Goal: Task Accomplishment & Management: Use online tool/utility

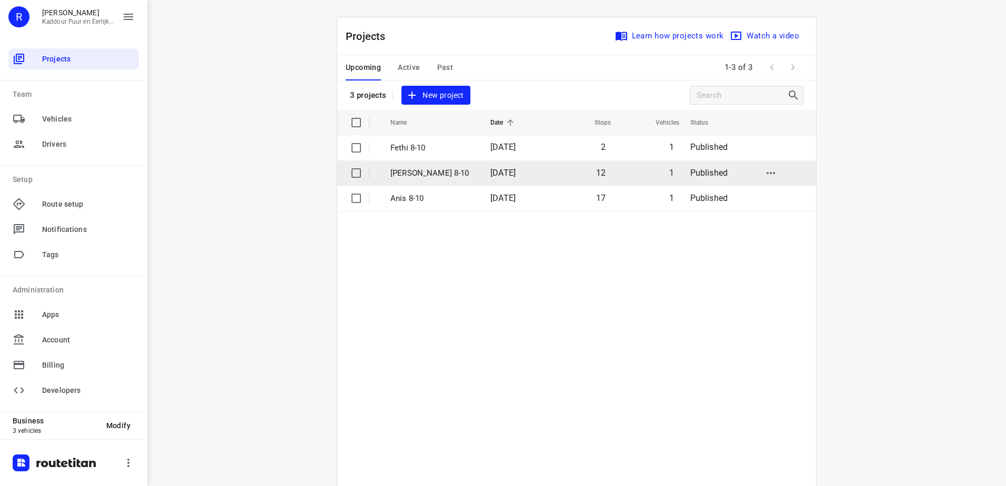
click at [464, 178] on td "[PERSON_NAME] 8-10" at bounding box center [431, 172] width 102 height 25
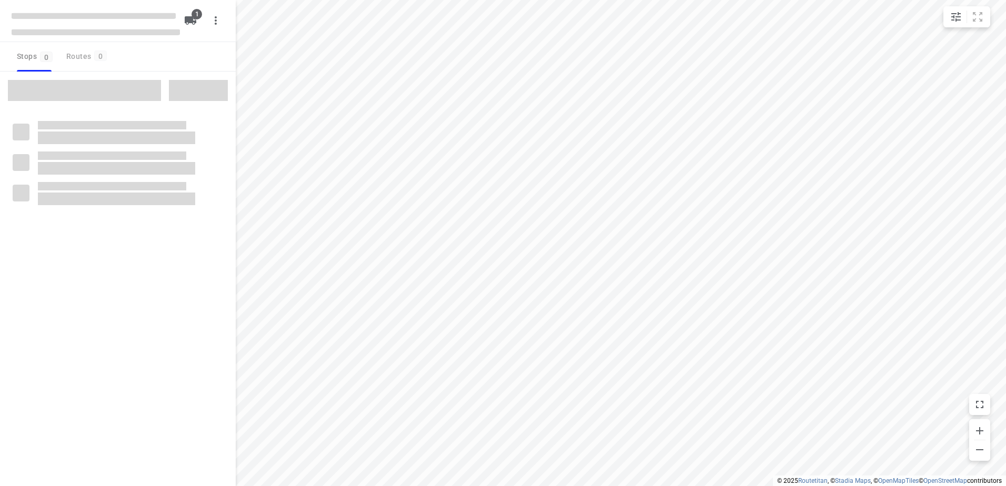
type input "distance"
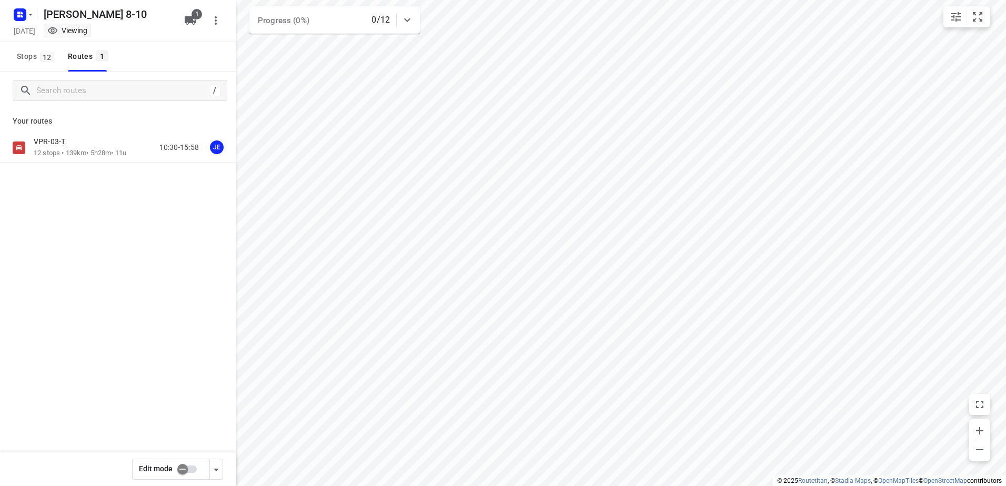
click at [55, 145] on p "VPR-03-T" at bounding box center [53, 141] width 38 height 9
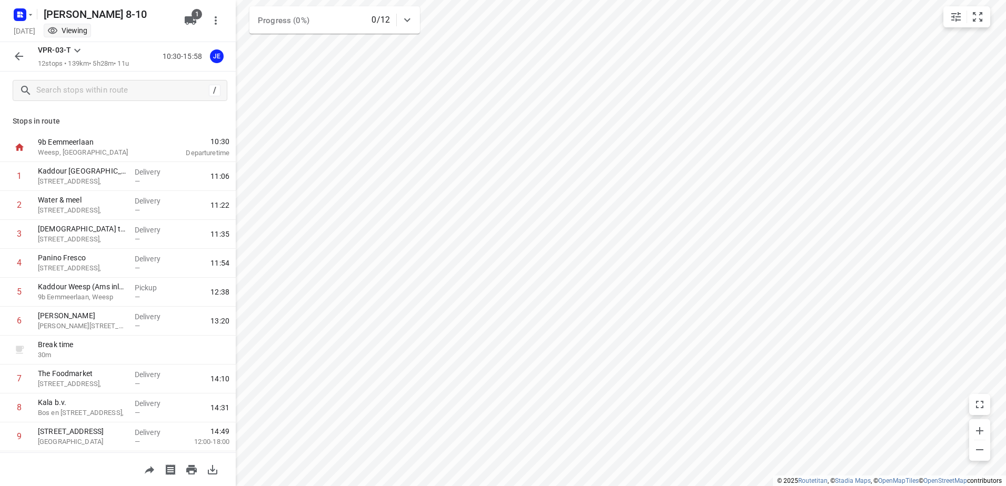
click at [18, 52] on icon "button" at bounding box center [19, 56] width 13 height 13
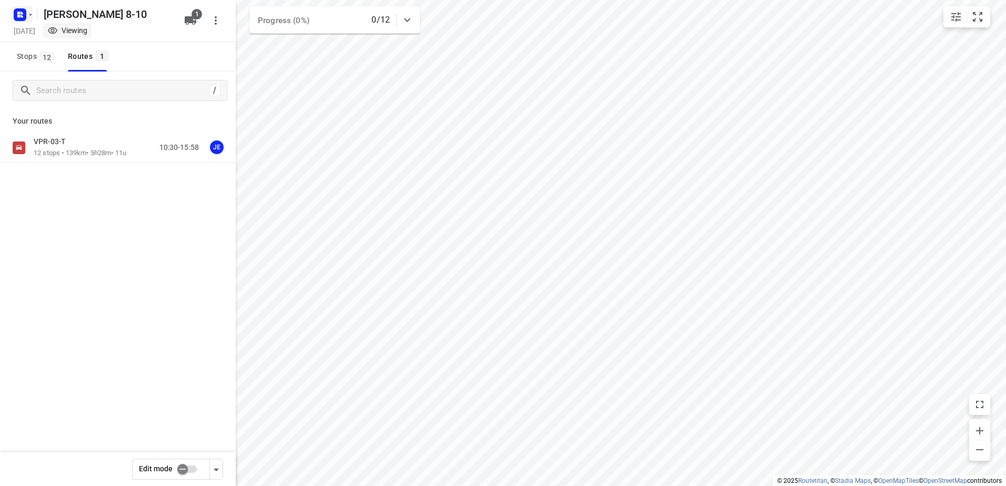
click at [25, 21] on icon "button" at bounding box center [20, 14] width 17 height 17
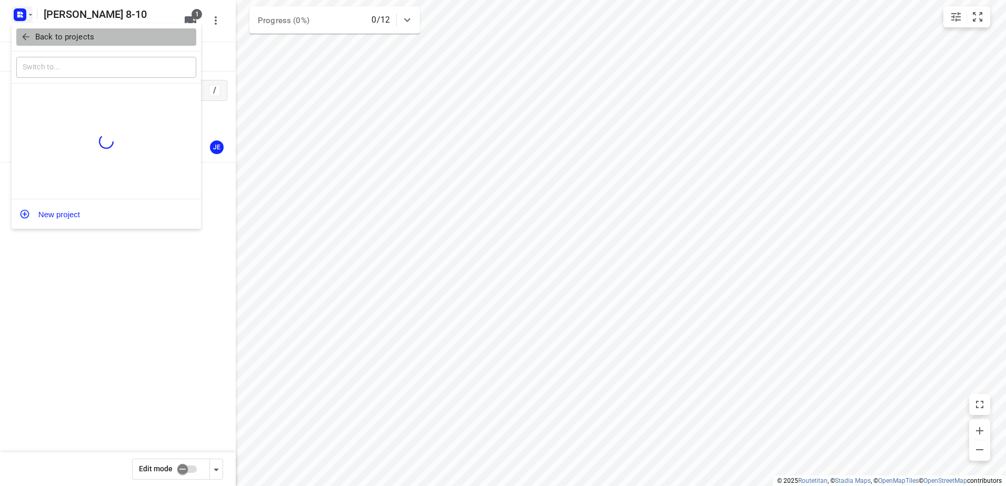
click at [46, 45] on button "Back to projects" at bounding box center [106, 36] width 180 height 17
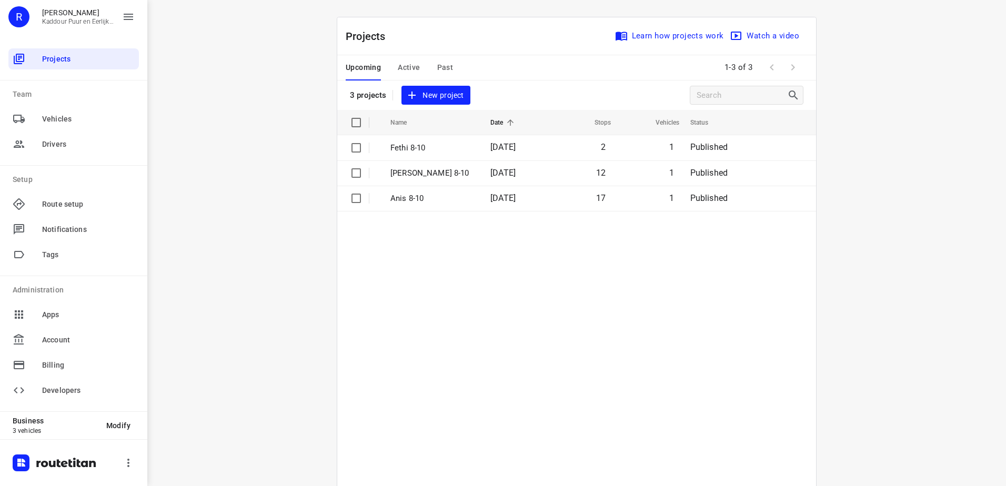
click at [442, 375] on table "Name Date Stops Vehicles Status Fethi 8-10 [DATE] 2 1 Published [PERSON_NAME] 8…" at bounding box center [576, 324] width 479 height 429
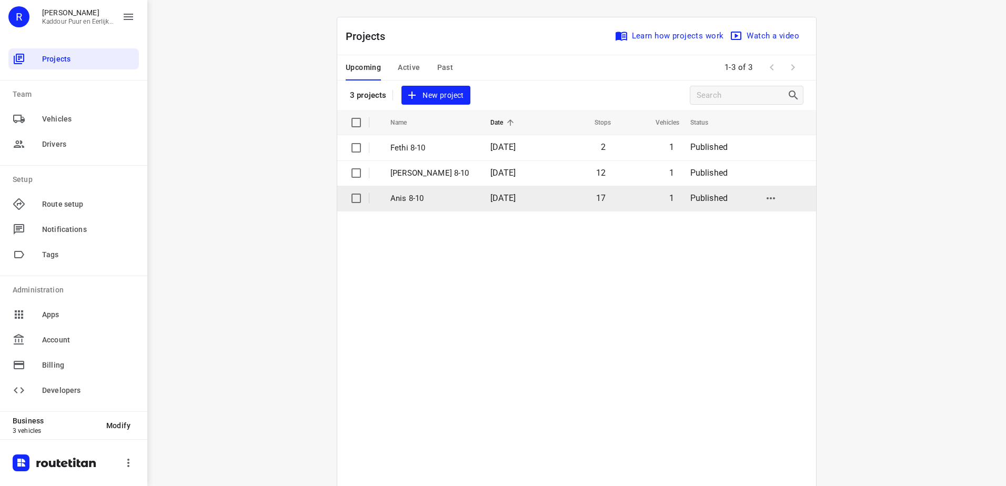
click at [432, 199] on p "Anis 8-10" at bounding box center [432, 198] width 84 height 12
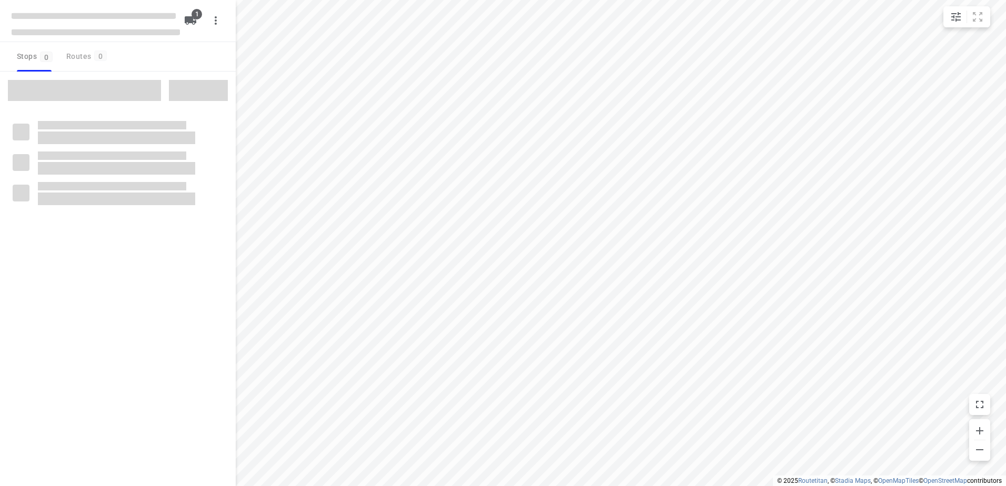
type input "distance"
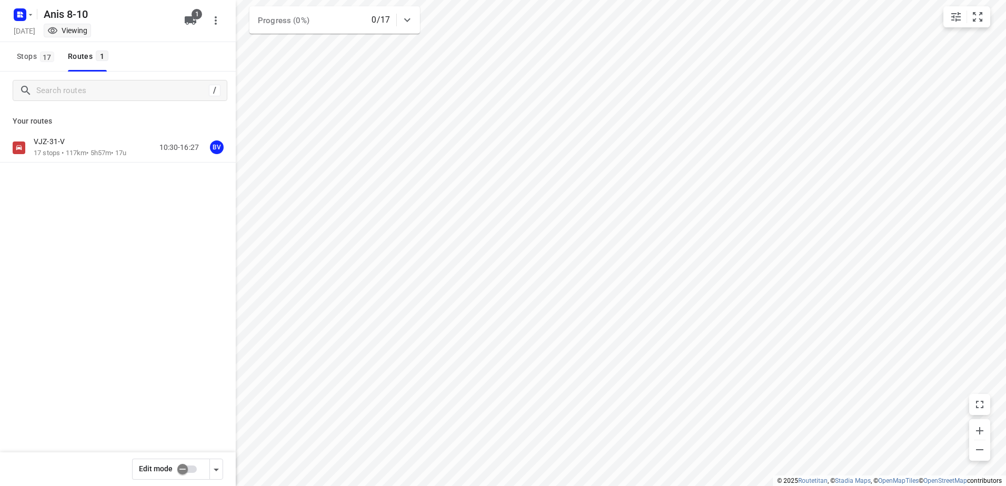
click at [83, 145] on div "VJZ-31-V" at bounding box center [80, 143] width 93 height 12
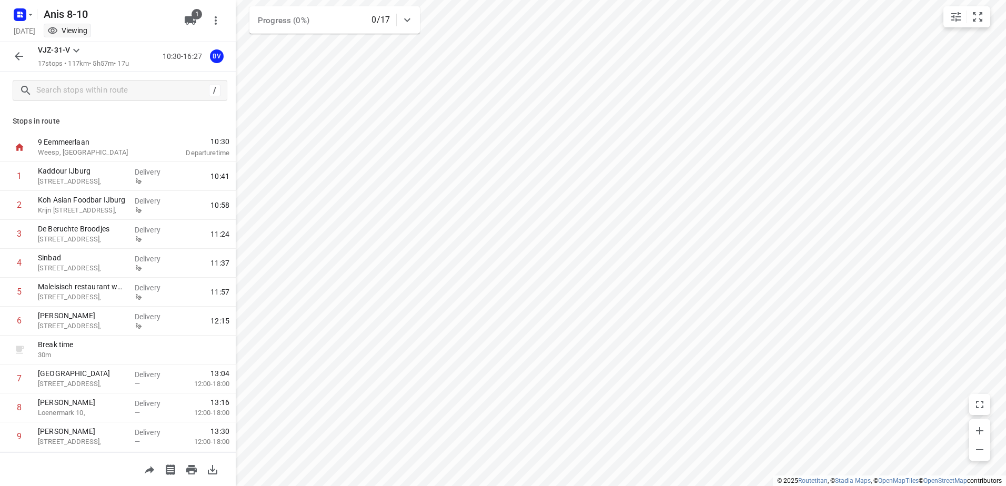
click at [22, 63] on icon "button" at bounding box center [19, 56] width 13 height 13
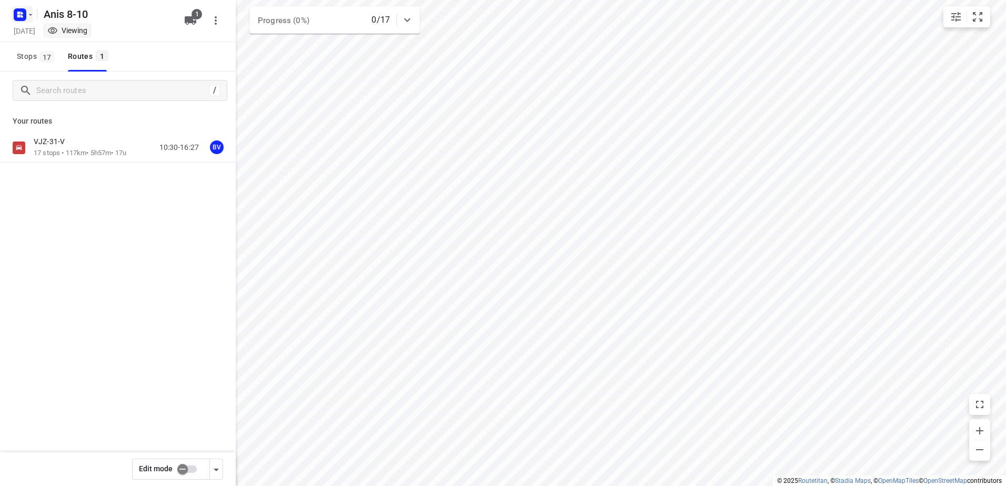
click at [23, 9] on rect "button" at bounding box center [20, 14] width 13 height 13
click at [74, 35] on p "Back to projects" at bounding box center [64, 37] width 59 height 12
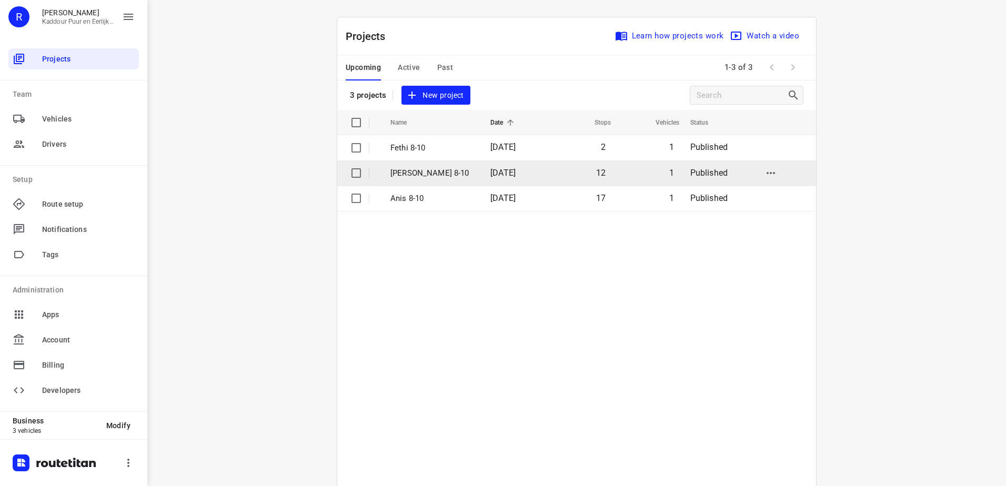
click at [459, 174] on td "[PERSON_NAME] 8-10" at bounding box center [431, 172] width 102 height 25
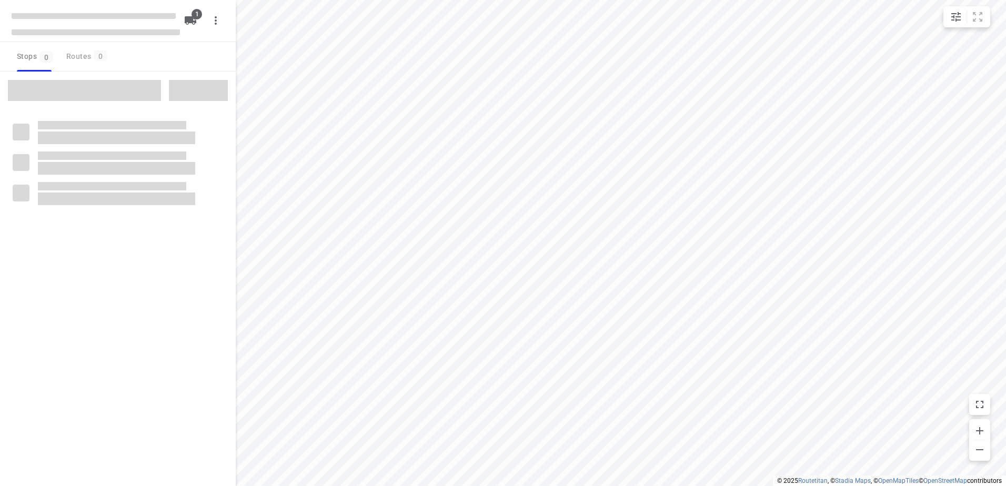
type input "distance"
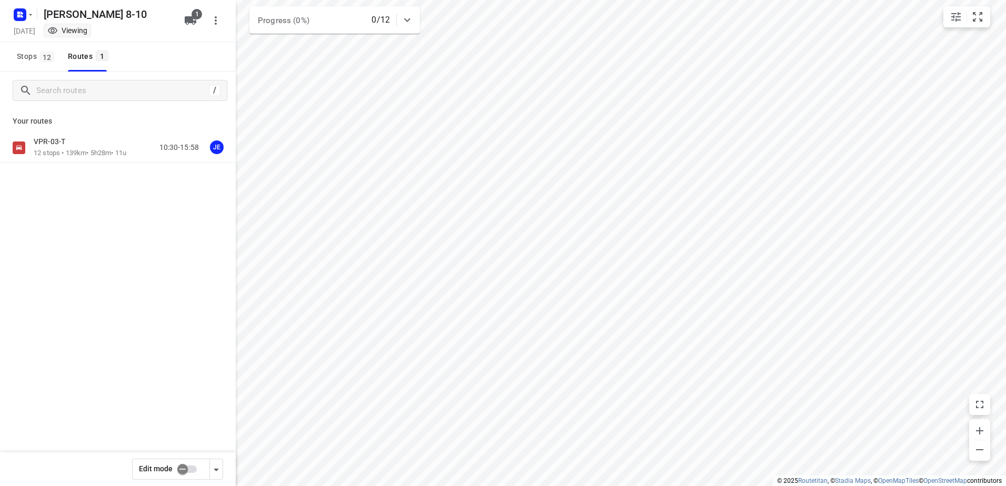
click at [56, 135] on div "VPR-03-T 12 stops • 139km • 5h28m • 11u 10:30-15:58 JE" at bounding box center [118, 147] width 236 height 29
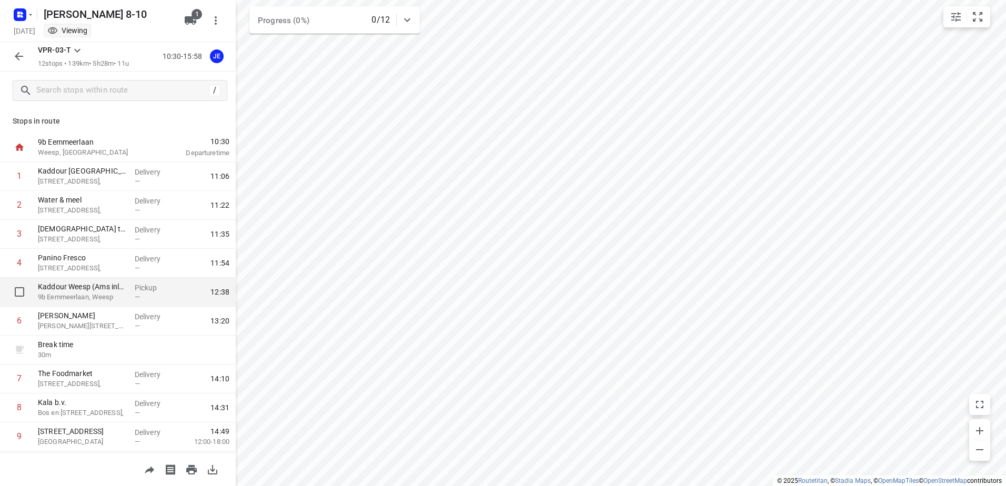
click at [158, 291] on p "Pickup" at bounding box center [154, 287] width 39 height 11
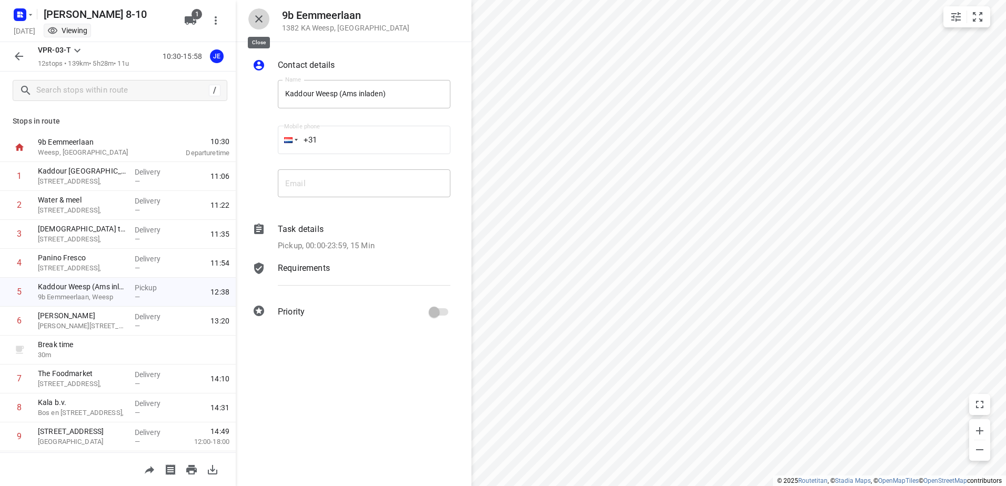
click at [257, 23] on icon "button" at bounding box center [258, 19] width 13 height 13
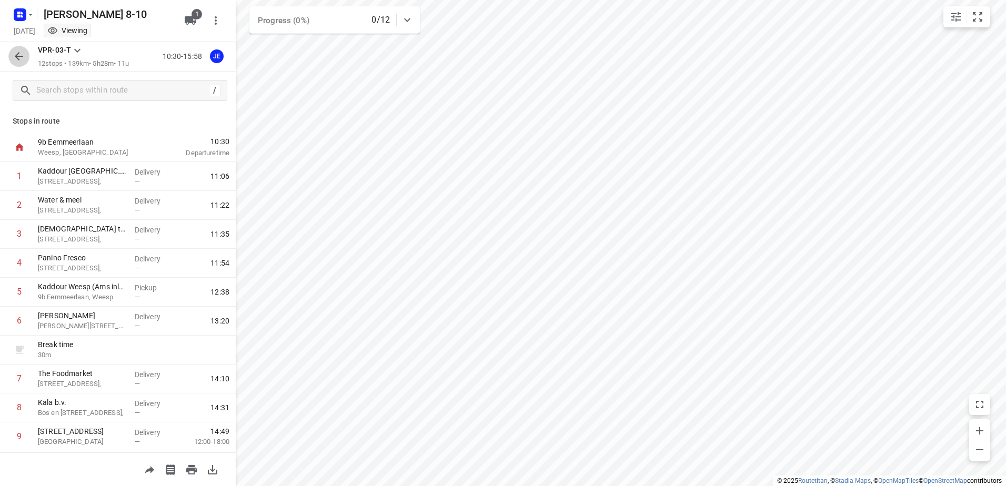
drag, startPoint x: 12, startPoint y: 60, endPoint x: 22, endPoint y: 2, distance: 59.3
click at [11, 57] on button "button" at bounding box center [18, 56] width 21 height 21
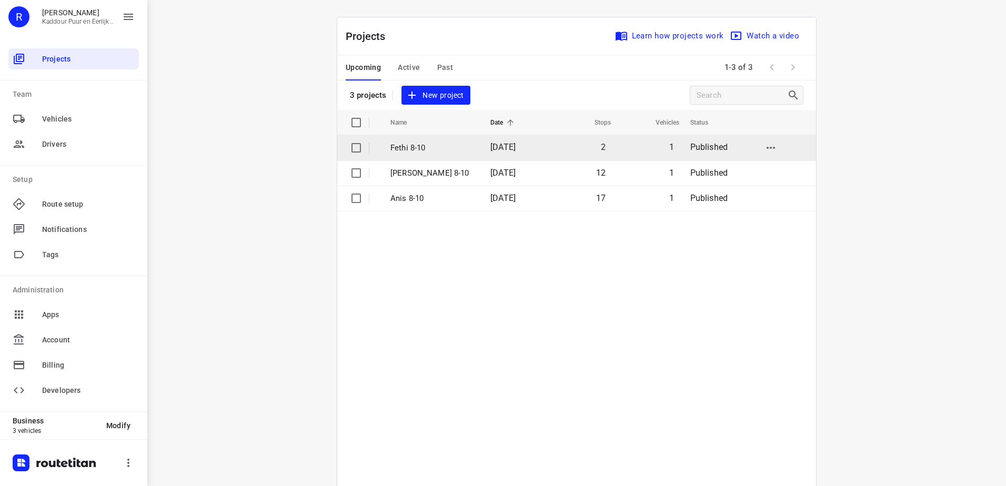
click at [409, 148] on p "Fethi 8-10" at bounding box center [432, 148] width 84 height 12
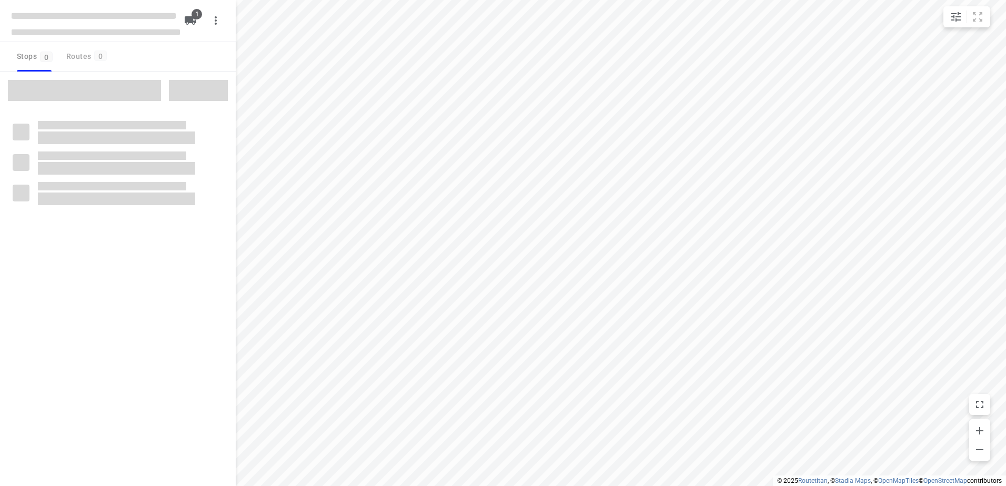
type input "distance"
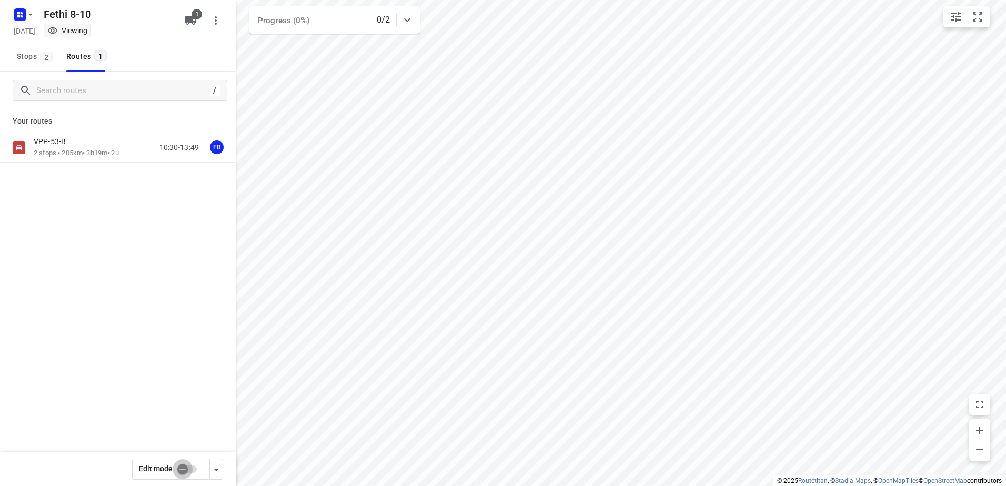
click at [177, 466] on input "checkbox" at bounding box center [183, 469] width 60 height 20
checkbox input "true"
click at [108, 145] on div "VPP-53-B" at bounding box center [76, 143] width 85 height 12
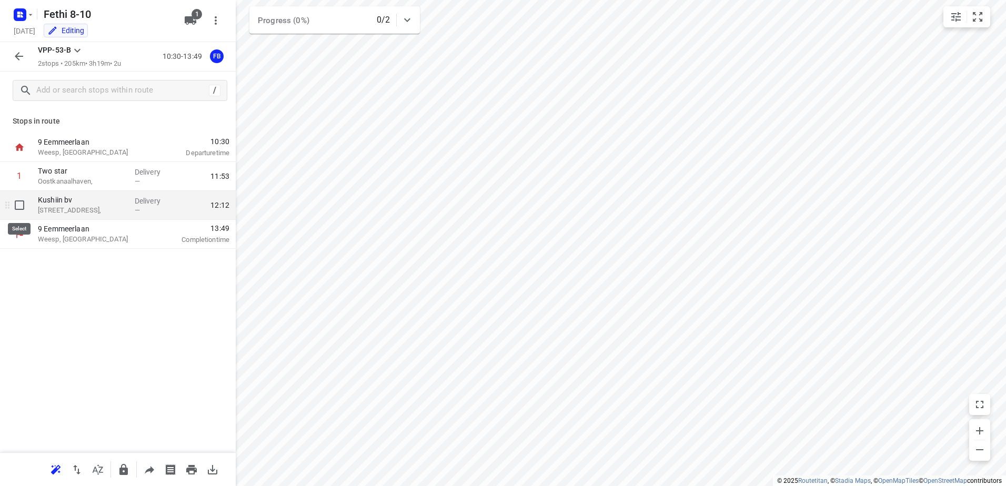
click at [15, 205] on input "checkbox" at bounding box center [19, 205] width 21 height 21
checkbox input "true"
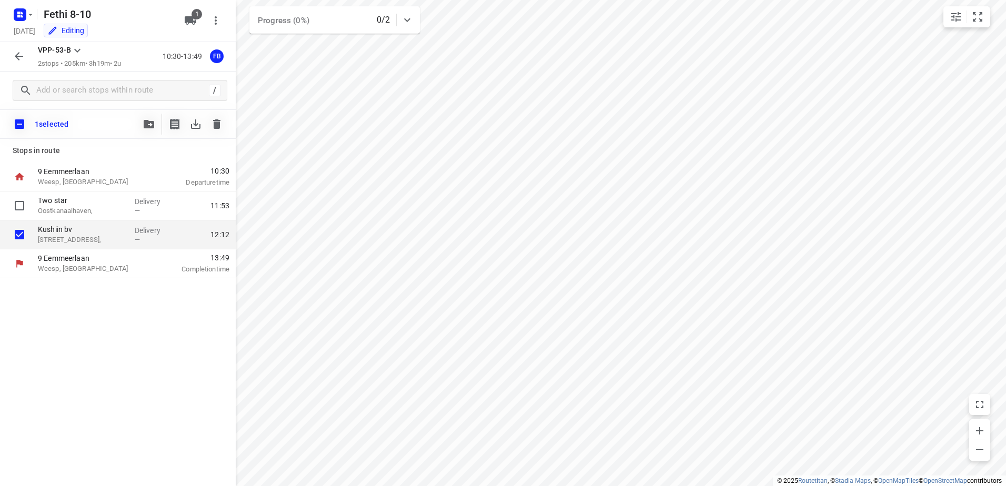
click at [220, 133] on button "button" at bounding box center [216, 124] width 21 height 21
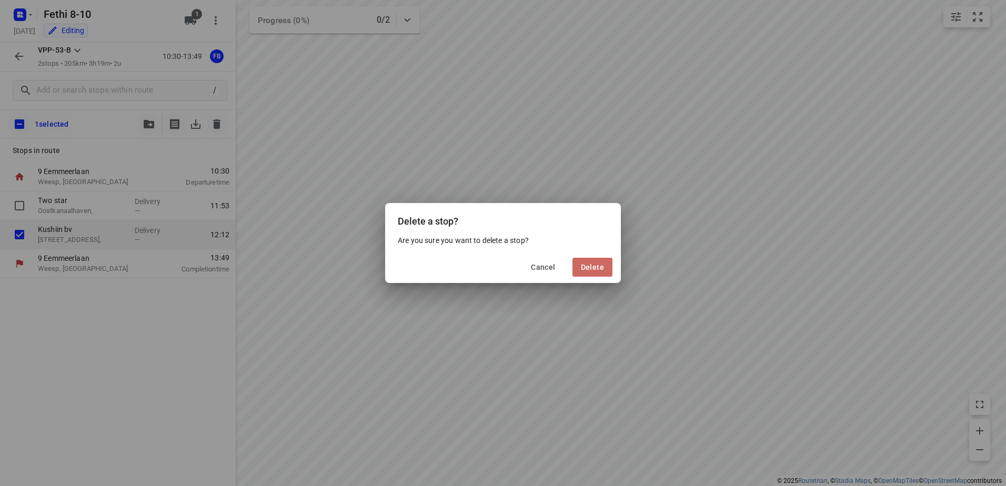
click at [583, 267] on span "Delete" at bounding box center [592, 267] width 23 height 8
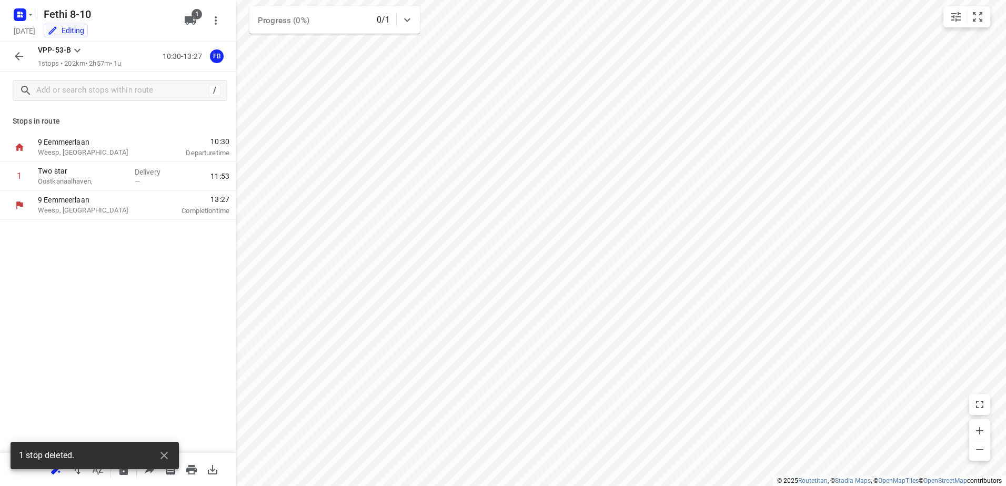
click at [23, 57] on icon "button" at bounding box center [19, 56] width 13 height 13
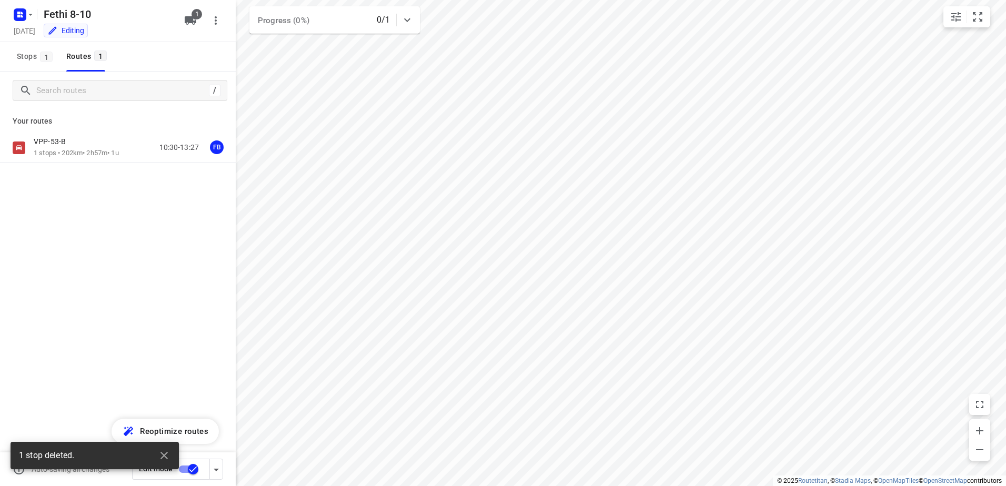
click at [190, 475] on input "checkbox" at bounding box center [193, 469] width 60 height 20
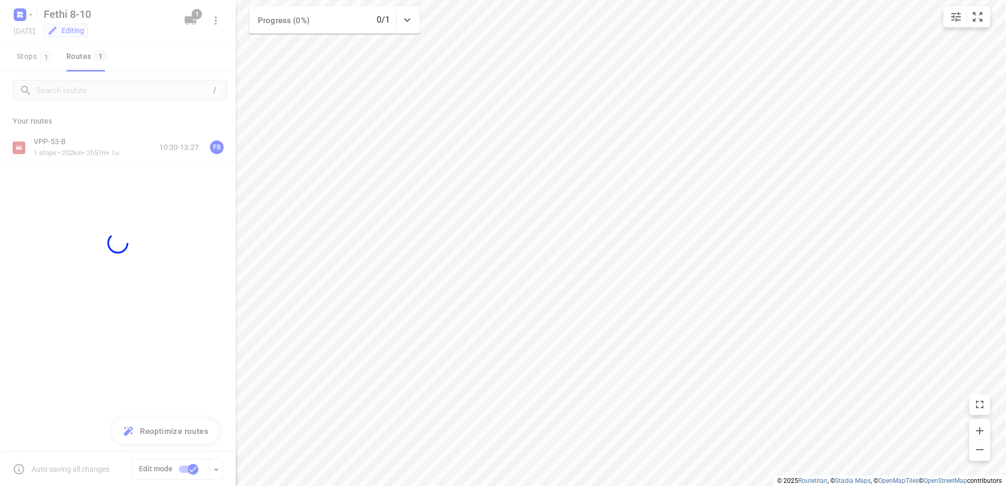
checkbox input "false"
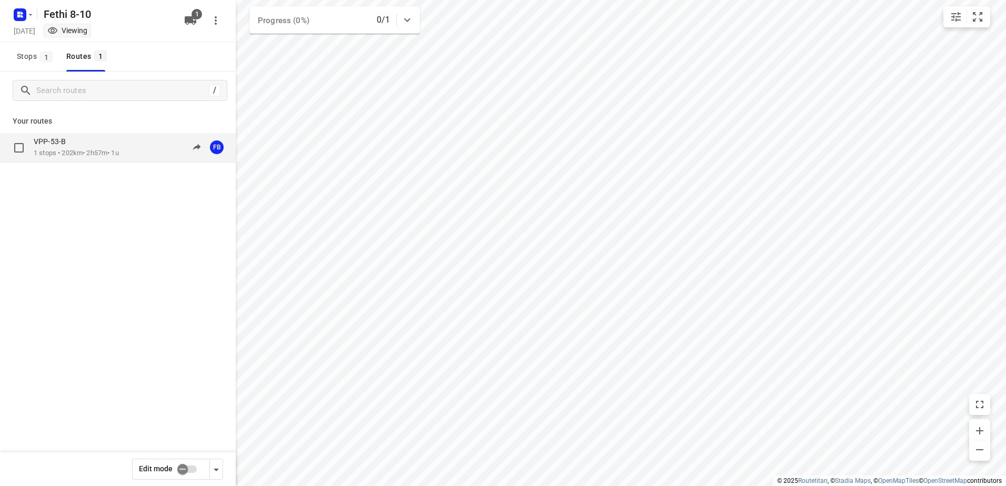
click at [103, 155] on p "1 stops • 202km • 2h57m • 1u" at bounding box center [76, 153] width 85 height 10
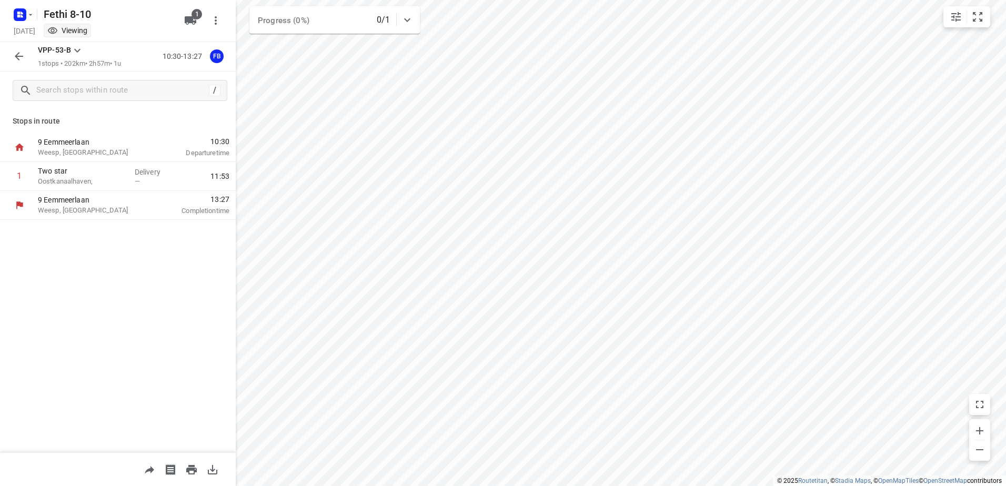
click at [23, 53] on icon "button" at bounding box center [19, 56] width 13 height 13
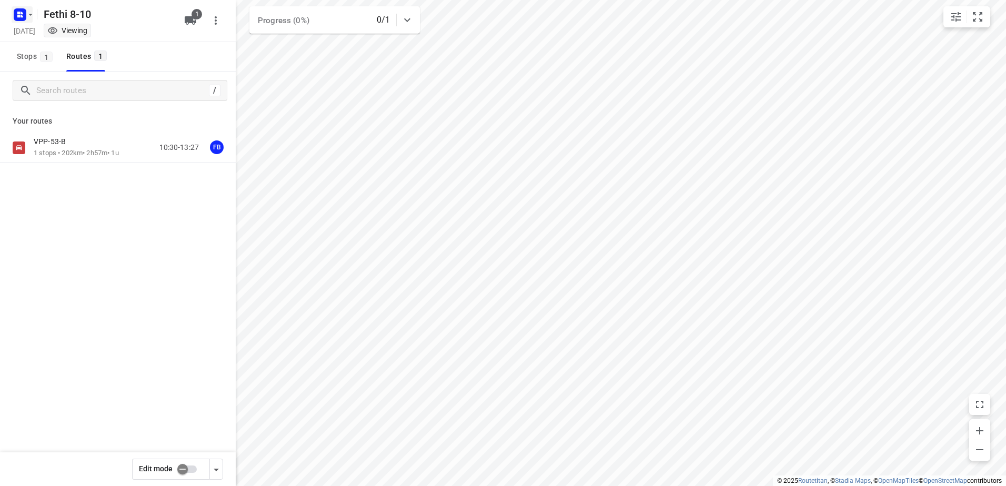
click at [23, 16] on rect "button" at bounding box center [20, 14] width 13 height 13
click at [85, 48] on div "Back to projects" at bounding box center [106, 37] width 189 height 28
click at [88, 39] on p "Back to projects" at bounding box center [64, 37] width 59 height 12
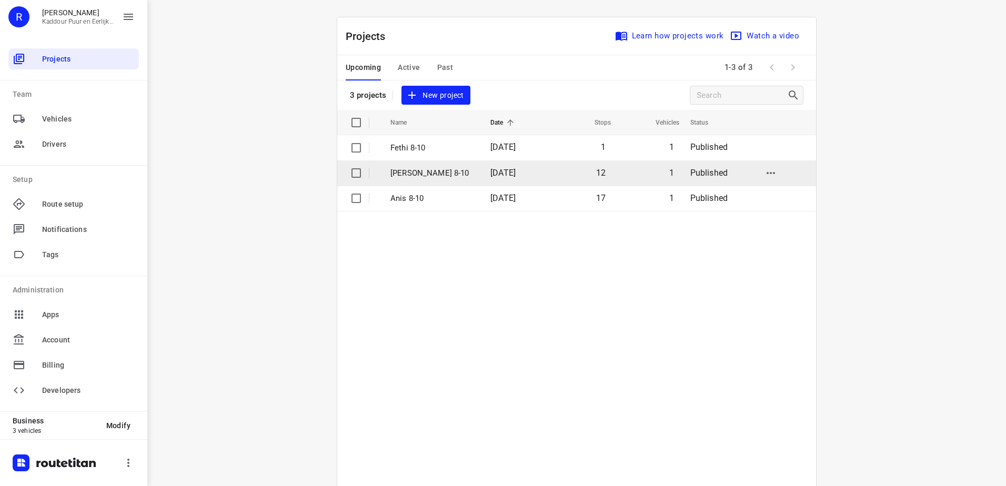
click at [453, 163] on td "[PERSON_NAME] 8-10" at bounding box center [431, 172] width 102 height 25
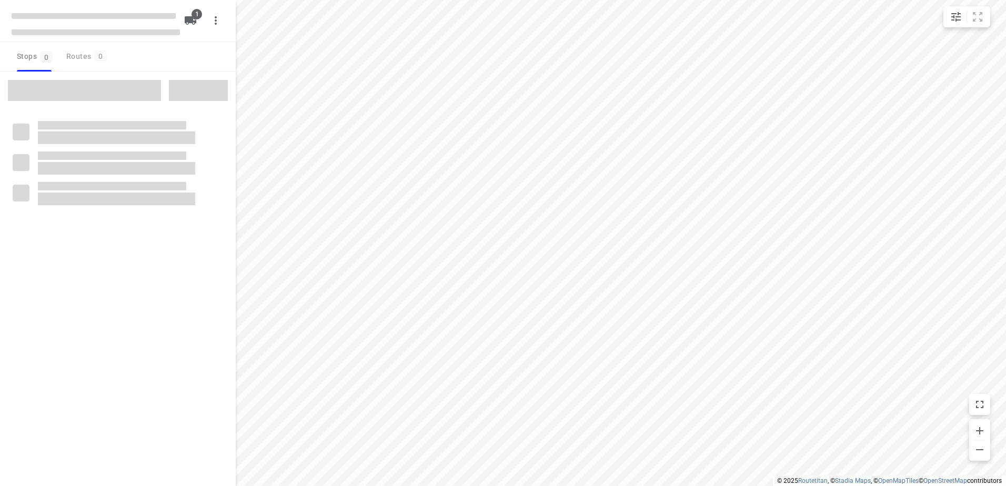
type input "distance"
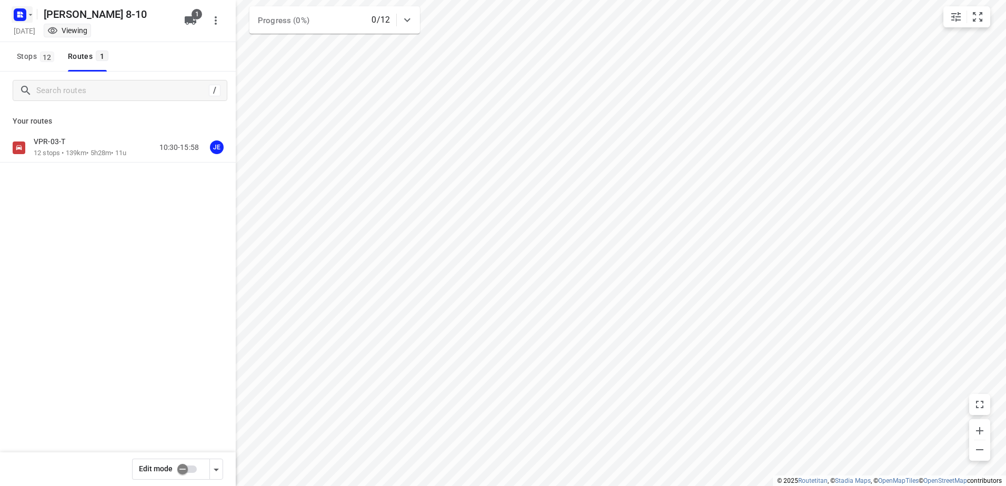
click at [18, 8] on icon "button" at bounding box center [20, 14] width 17 height 17
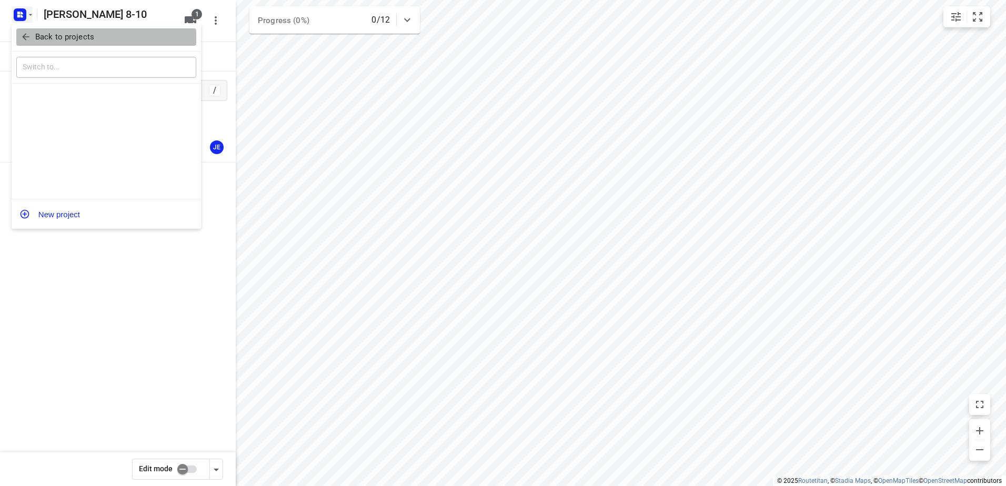
click at [49, 42] on p "Back to projects" at bounding box center [64, 37] width 59 height 12
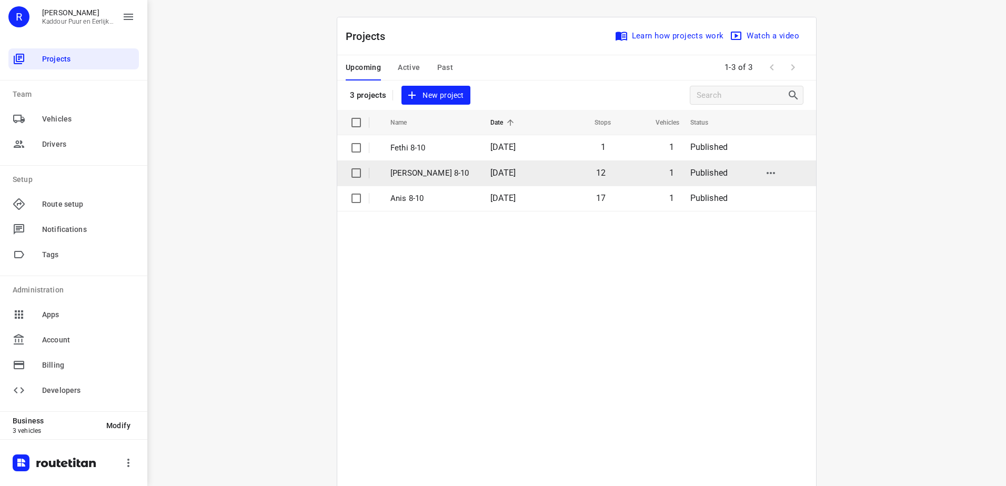
click at [423, 169] on p "[PERSON_NAME] 8-10" at bounding box center [432, 173] width 84 height 12
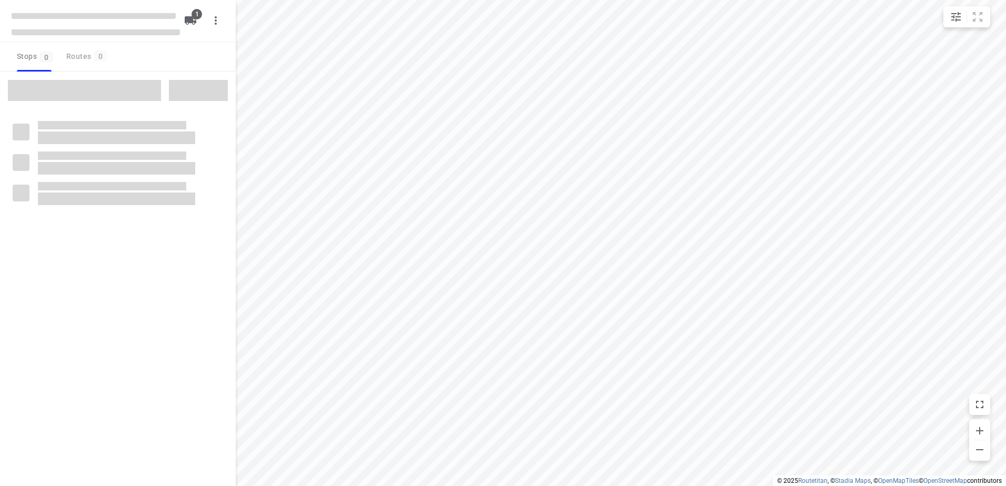
type input "distance"
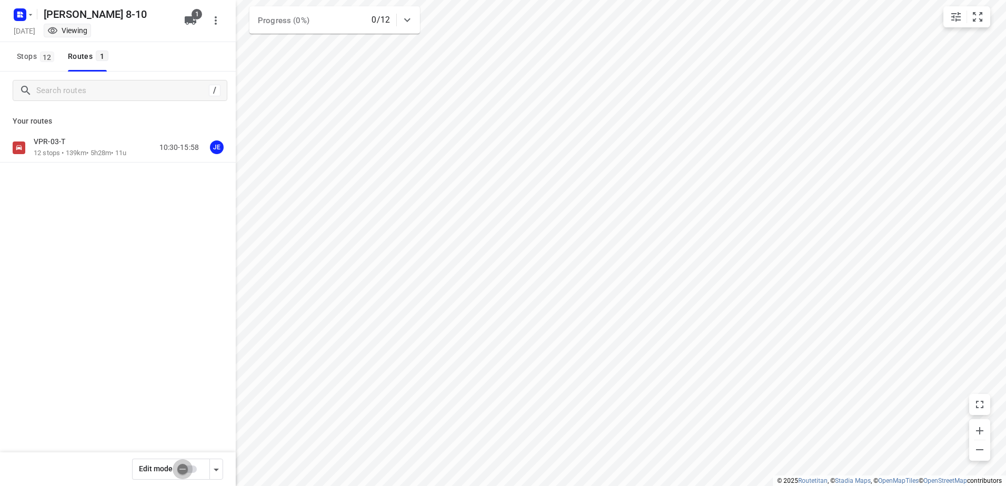
click at [179, 470] on input "checkbox" at bounding box center [183, 469] width 60 height 20
checkbox input "true"
click at [68, 145] on p "VPR-03-T" at bounding box center [53, 141] width 38 height 9
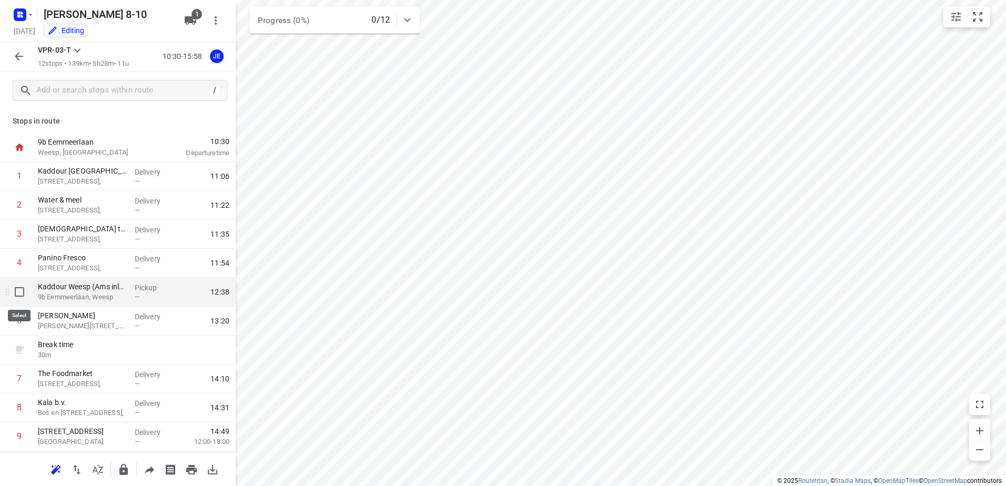
click at [24, 298] on input "checkbox" at bounding box center [19, 291] width 21 height 21
checkbox input "true"
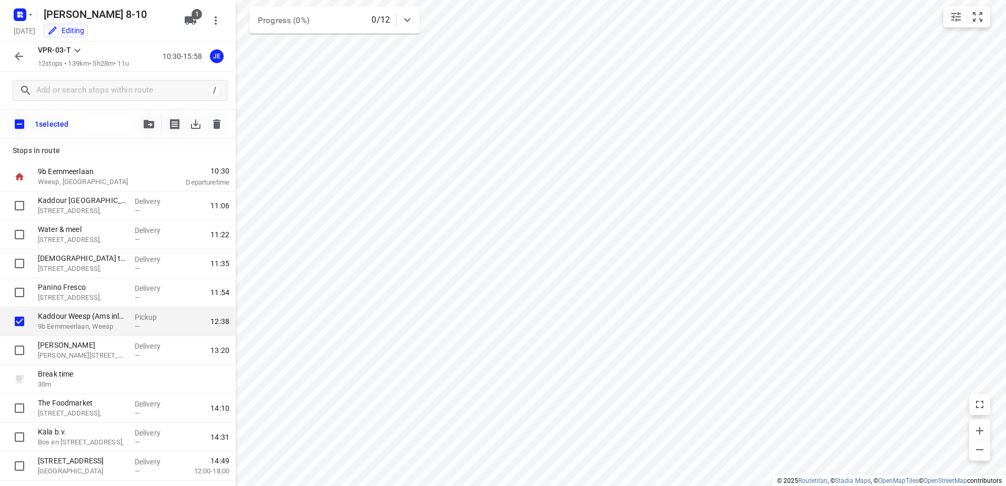
click at [220, 124] on icon "button" at bounding box center [216, 123] width 7 height 9
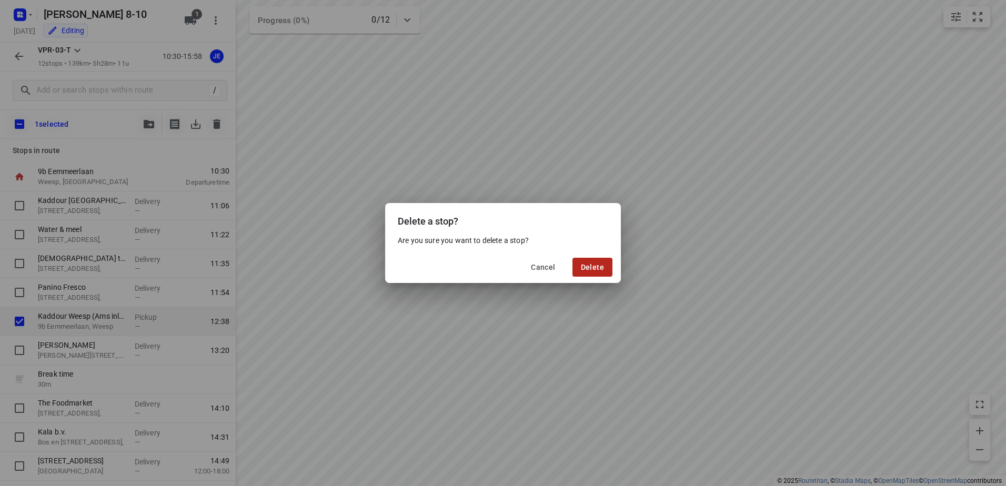
click at [610, 266] on button "Delete" at bounding box center [592, 267] width 40 height 19
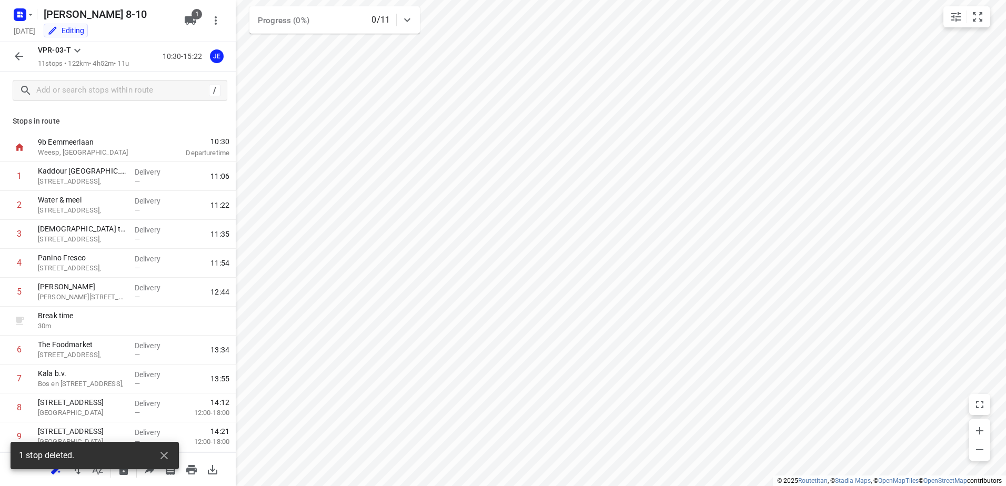
click at [11, 55] on button "button" at bounding box center [18, 56] width 21 height 21
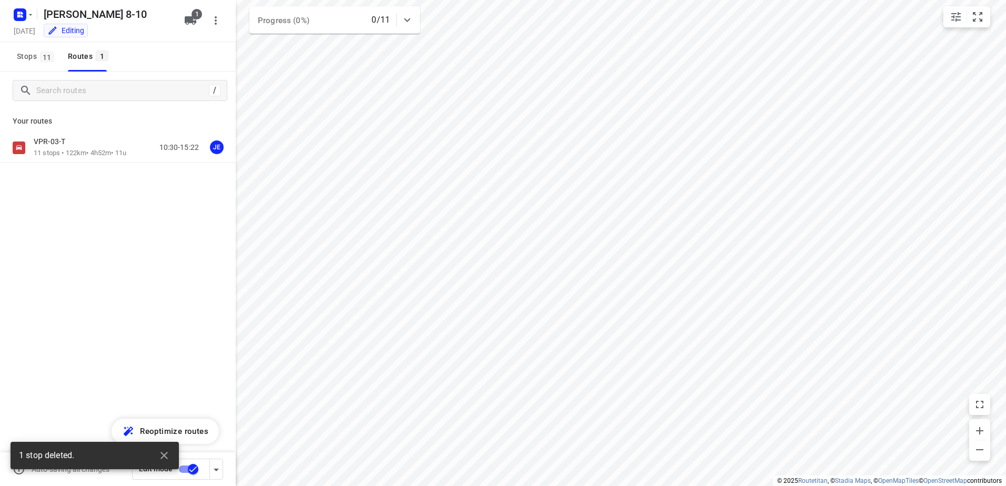
click at [196, 463] on input "checkbox" at bounding box center [193, 469] width 60 height 20
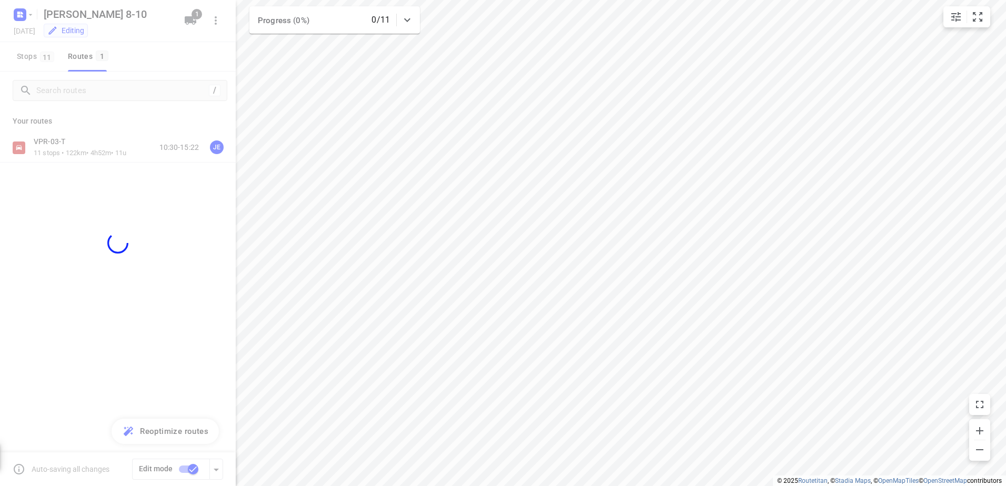
checkbox input "false"
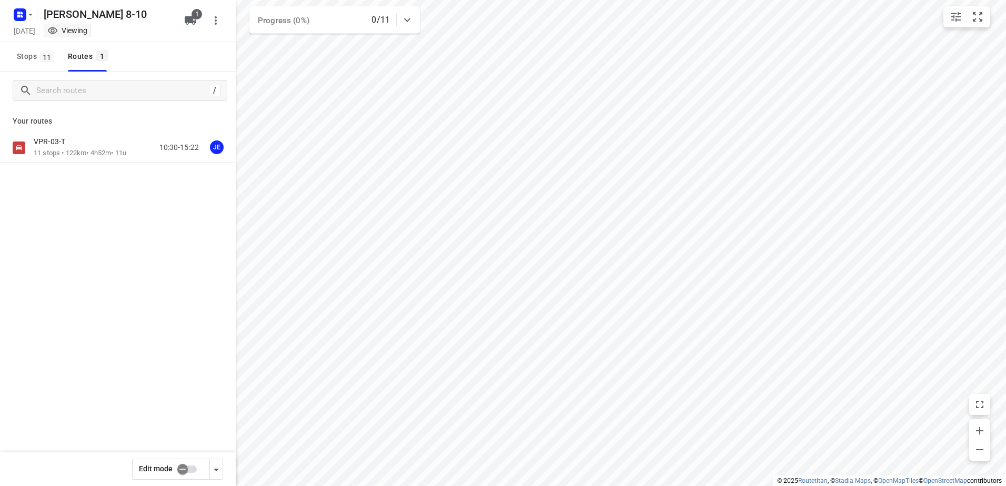
click at [22, 15] on icon "button" at bounding box center [22, 16] width 3 height 3
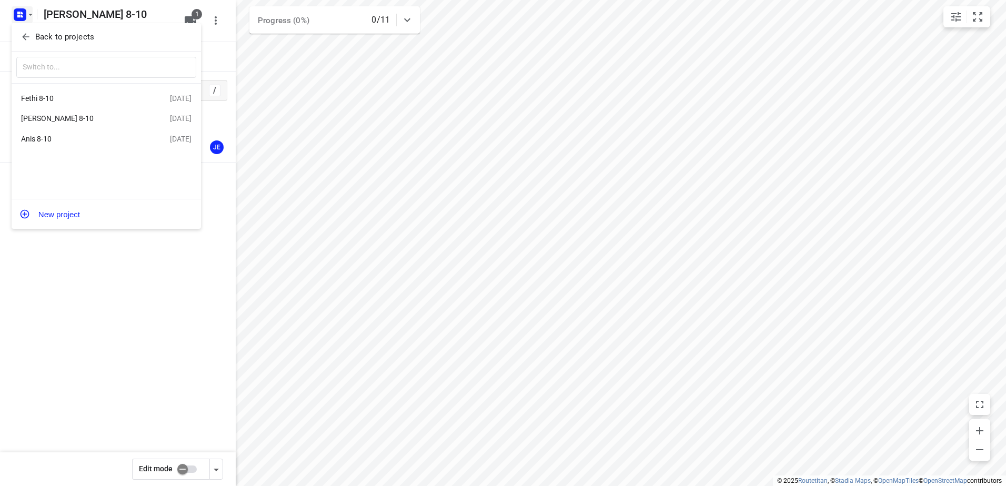
click at [62, 138] on div "Anis 8-10" at bounding box center [81, 139] width 121 height 8
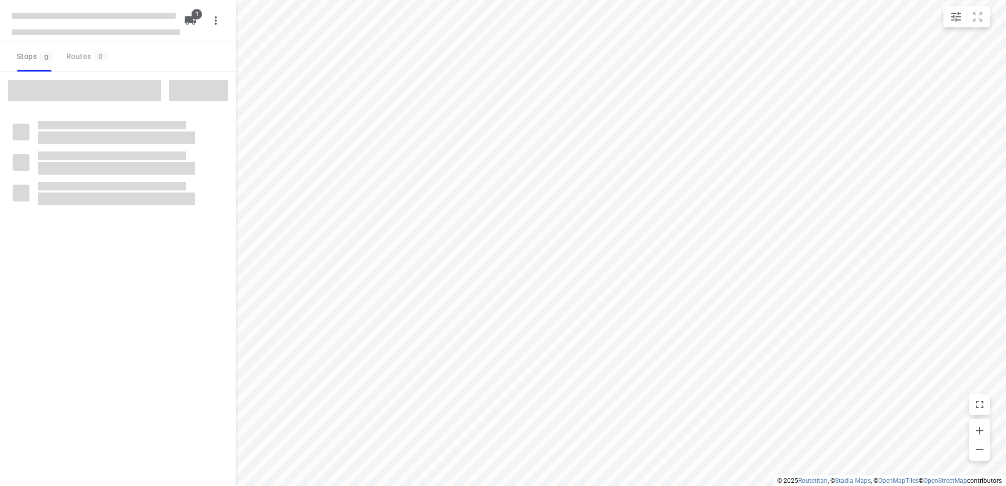
type input "distance"
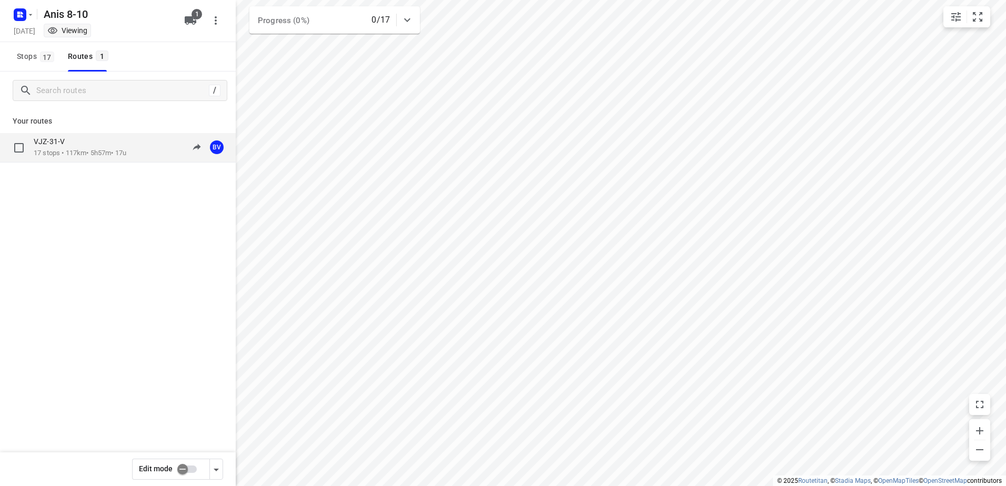
click at [60, 154] on p "17 stops • 117km • 5h57m • 17u" at bounding box center [80, 153] width 93 height 10
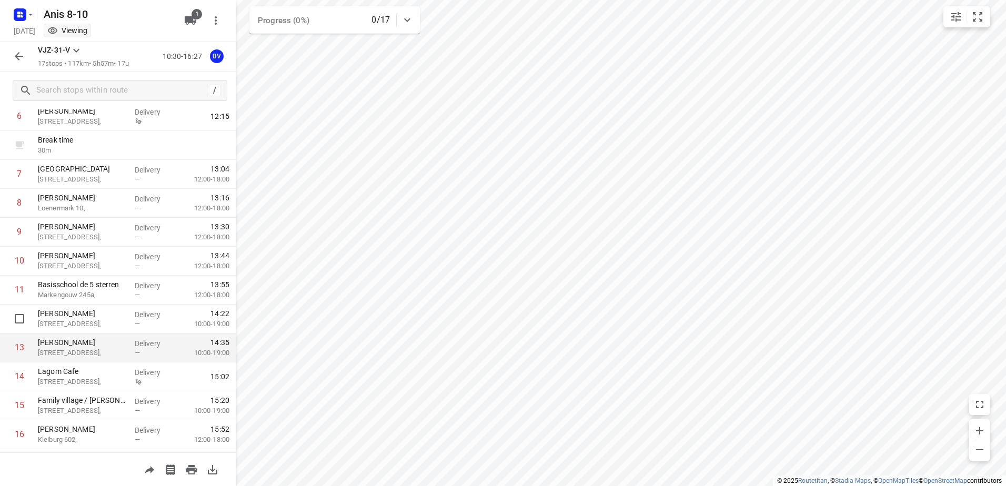
scroll to position [210, 0]
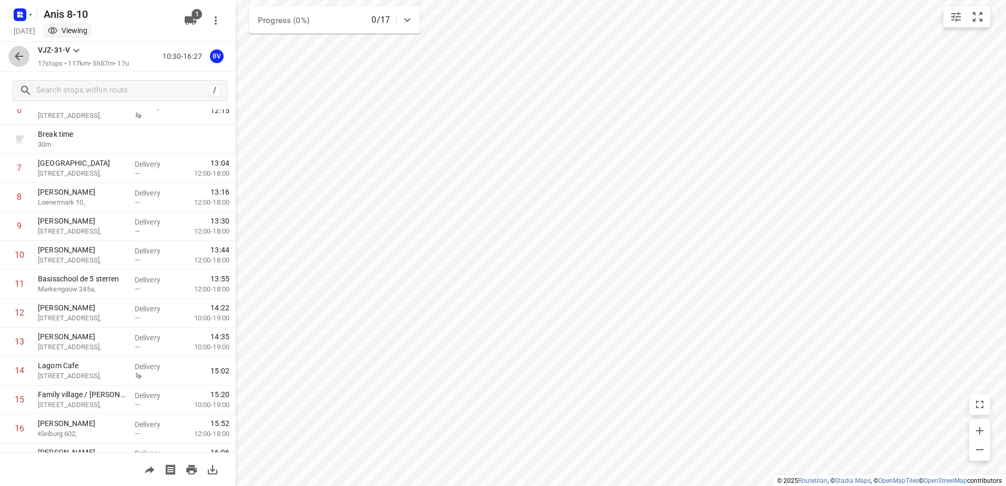
click at [23, 53] on icon "button" at bounding box center [19, 56] width 13 height 13
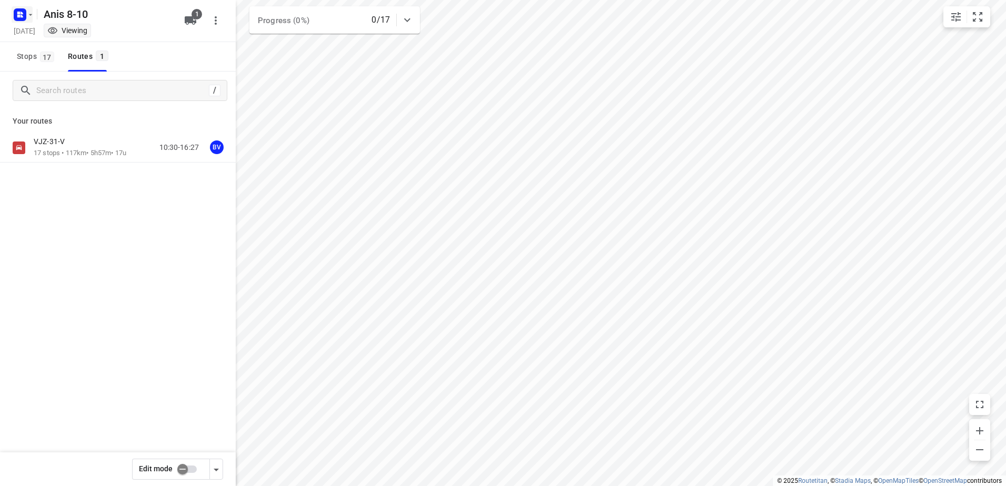
click at [31, 15] on icon "button" at bounding box center [31, 15] width 4 height 2
click at [98, 46] on div "Back to projects" at bounding box center [106, 37] width 189 height 28
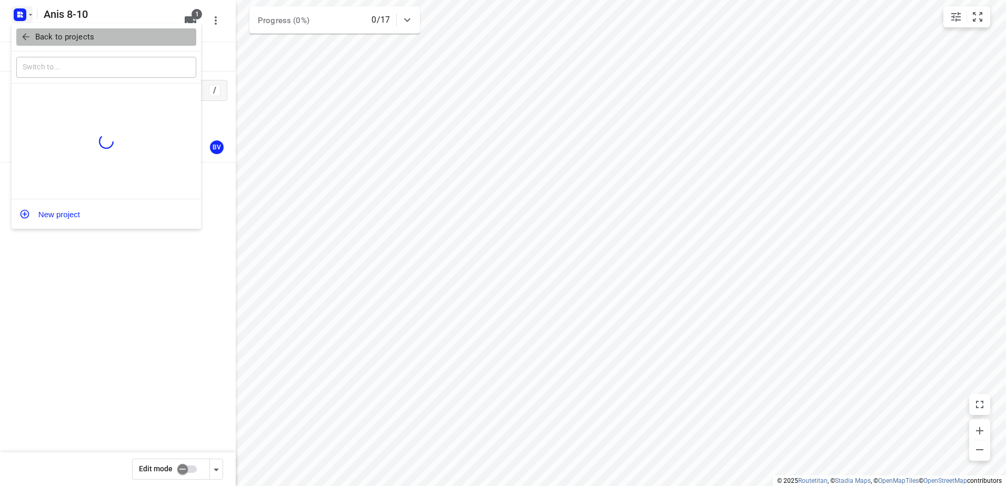
click at [100, 34] on span "Back to projects" at bounding box center [106, 37] width 171 height 12
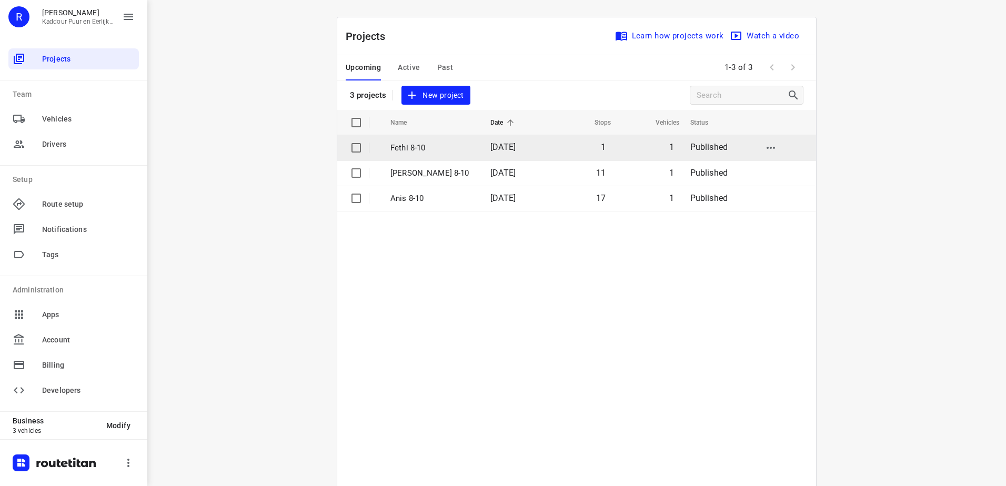
click at [434, 148] on p "Fethi 8-10" at bounding box center [432, 148] width 84 height 12
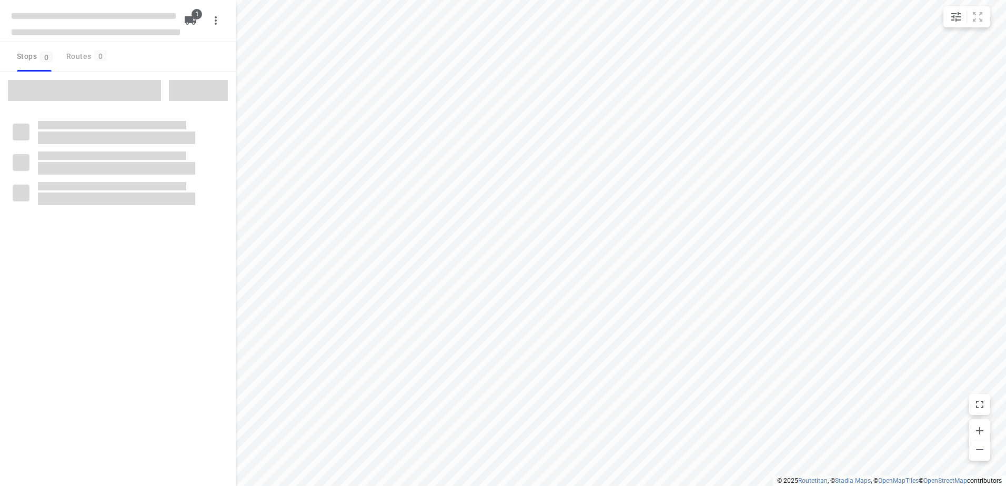
type input "distance"
